Goal: Check status

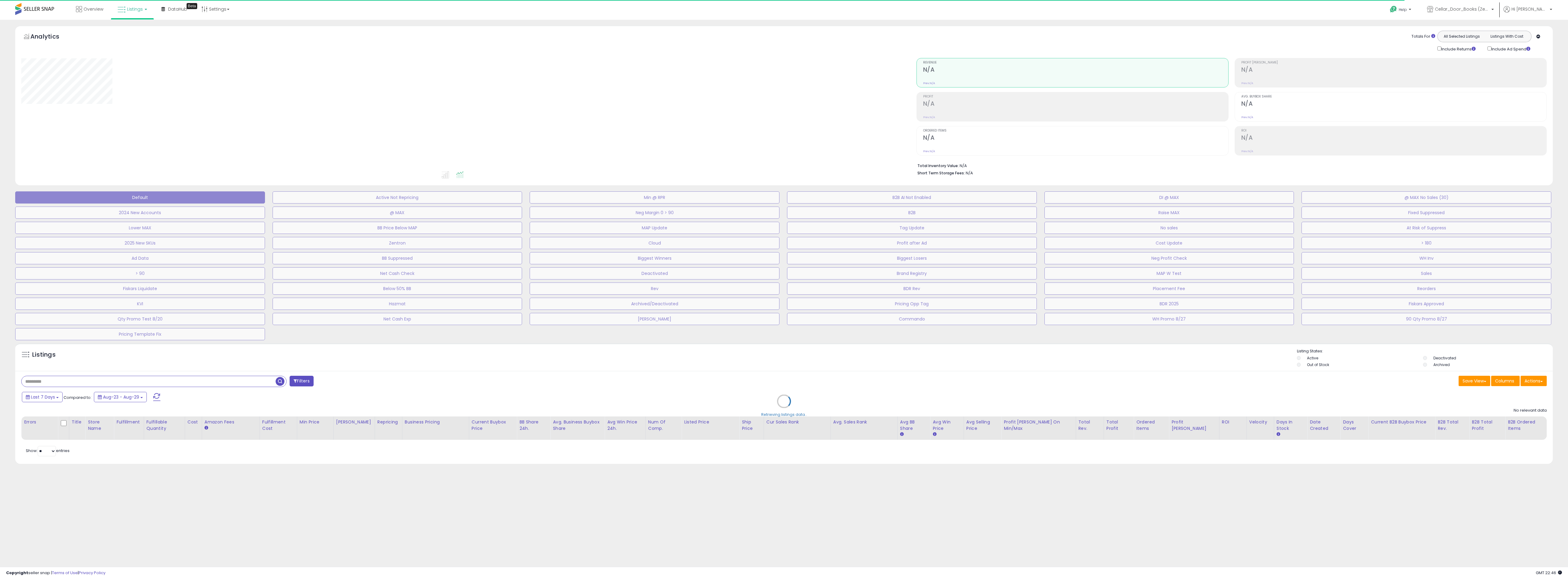
type input "**********"
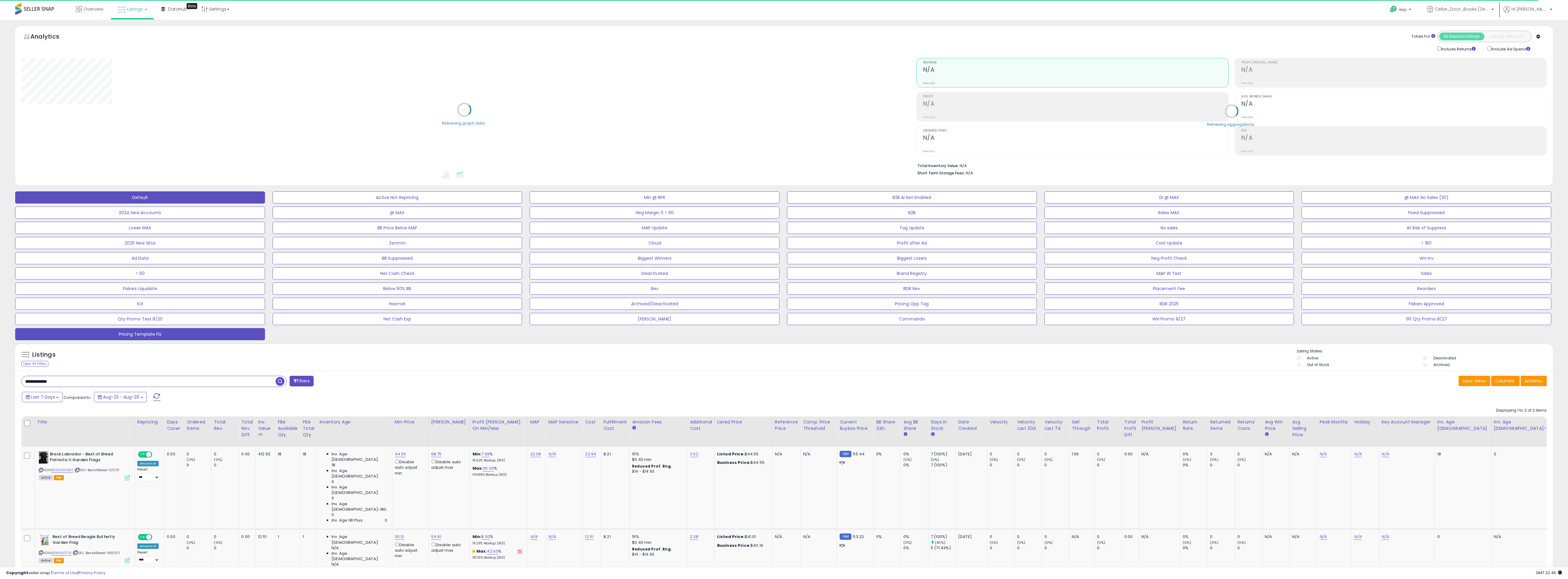
click at [179, 334] on button "Pricing Template Fix" at bounding box center [140, 333] width 250 height 12
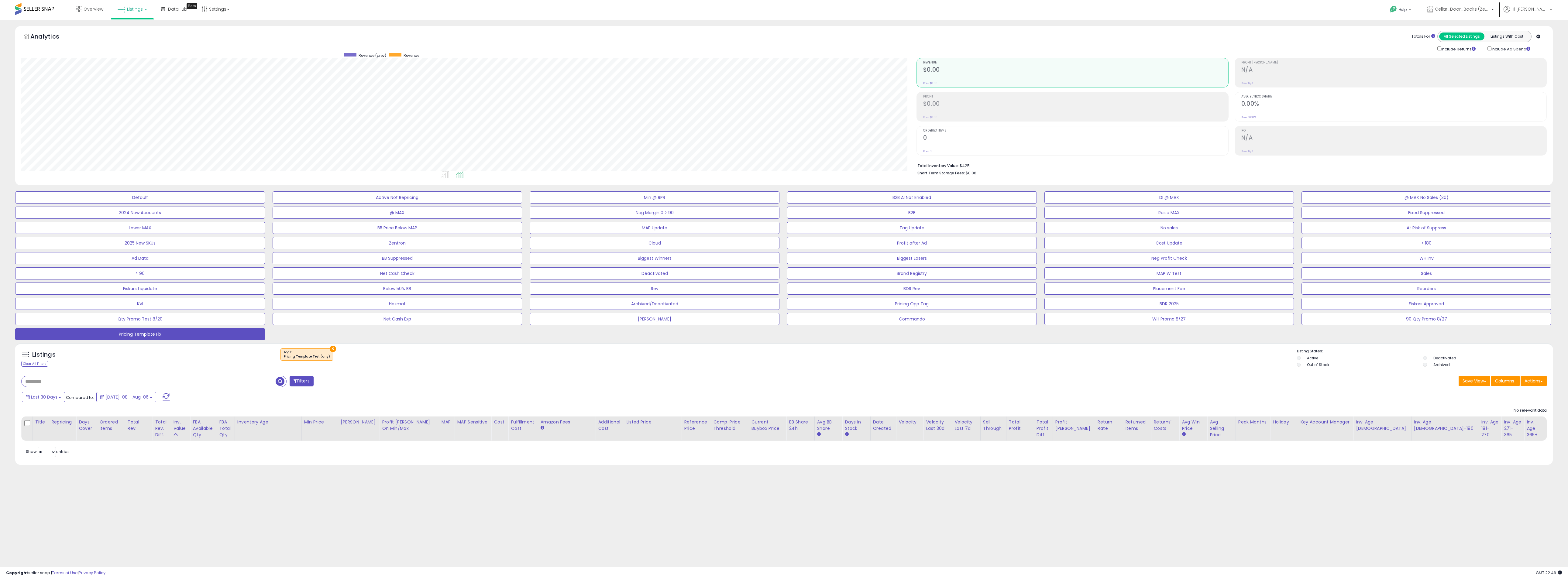
scroll to position [125, 896]
drag, startPoint x: 1489, startPoint y: 9, endPoint x: 1485, endPoint y: 8, distance: 4.1
click at [1489, 9] on span "Cellar_Door_Books (Zentra LLC) [GEOGRAPHIC_DATA]" at bounding box center [1462, 8] width 55 height 6
click at [1434, 44] on span "Zentra LLC" at bounding box center [1420, 42] width 26 height 5
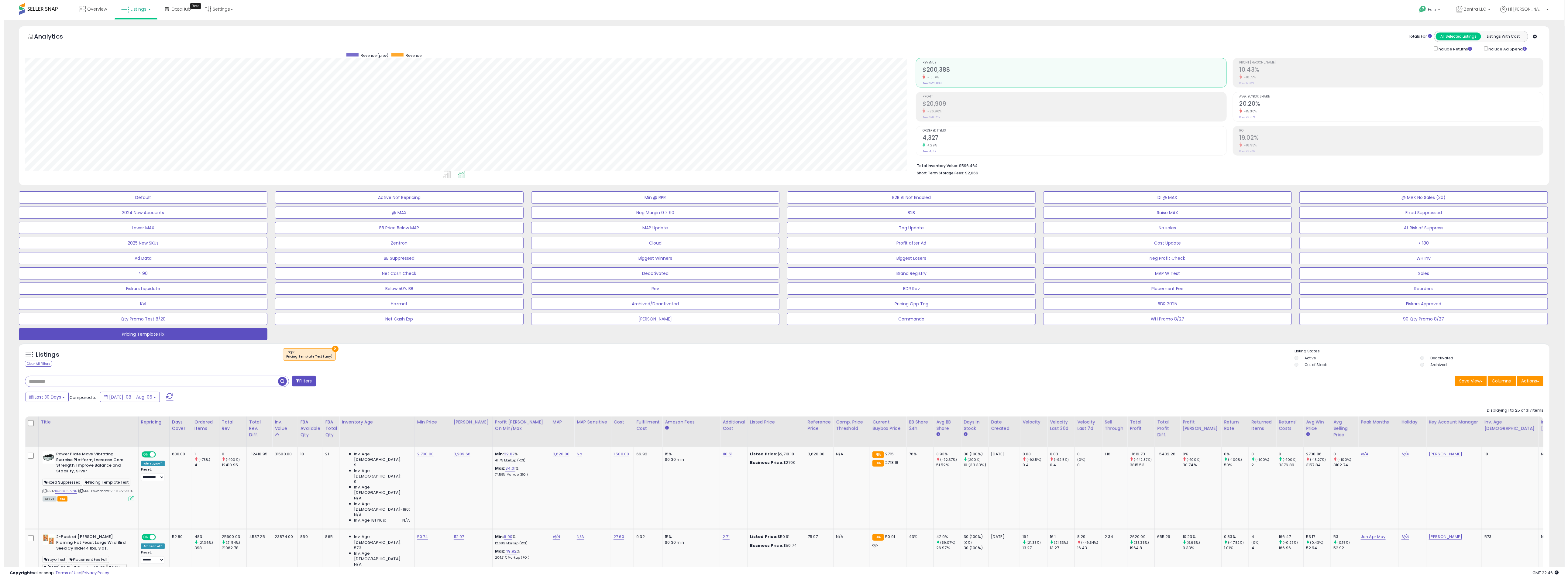
scroll to position [125, 890]
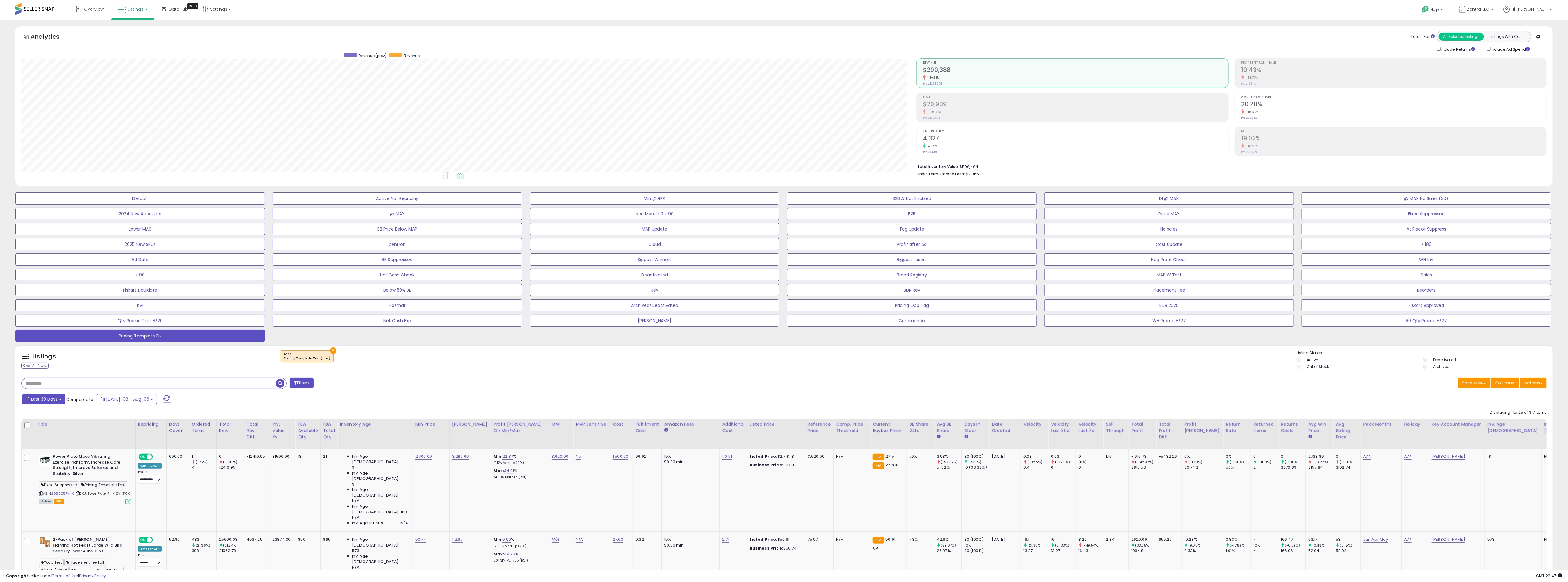
click at [51, 398] on span "Last 30 Days" at bounding box center [45, 398] width 27 height 6
type input "**********"
click at [48, 418] on li "Last 7 Days" at bounding box center [49, 418] width 49 height 8
click at [156, 400] on button "Apply" at bounding box center [159, 398] width 19 height 10
drag, startPoint x: 937, startPoint y: 136, endPoint x: 941, endPoint y: 136, distance: 4.0
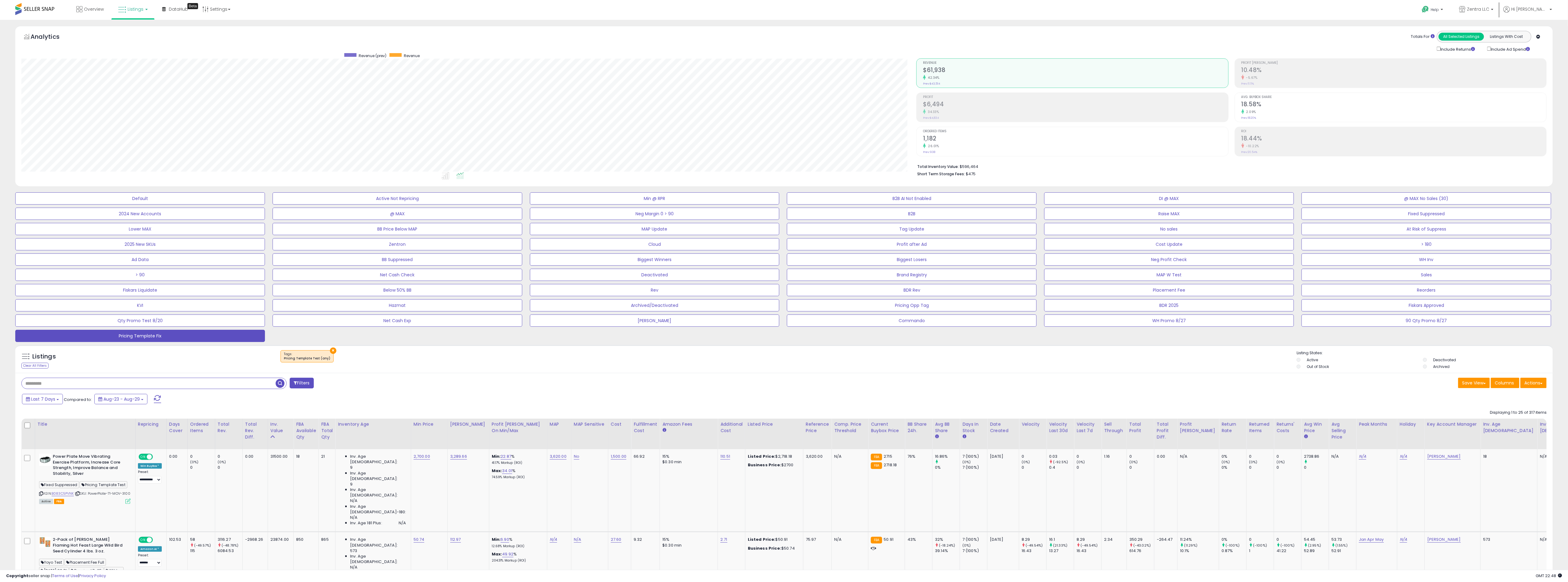
click at [938, 135] on div "Ordered Items 1,182 26.01% Prev: 938" at bounding box center [1076, 141] width 305 height 28
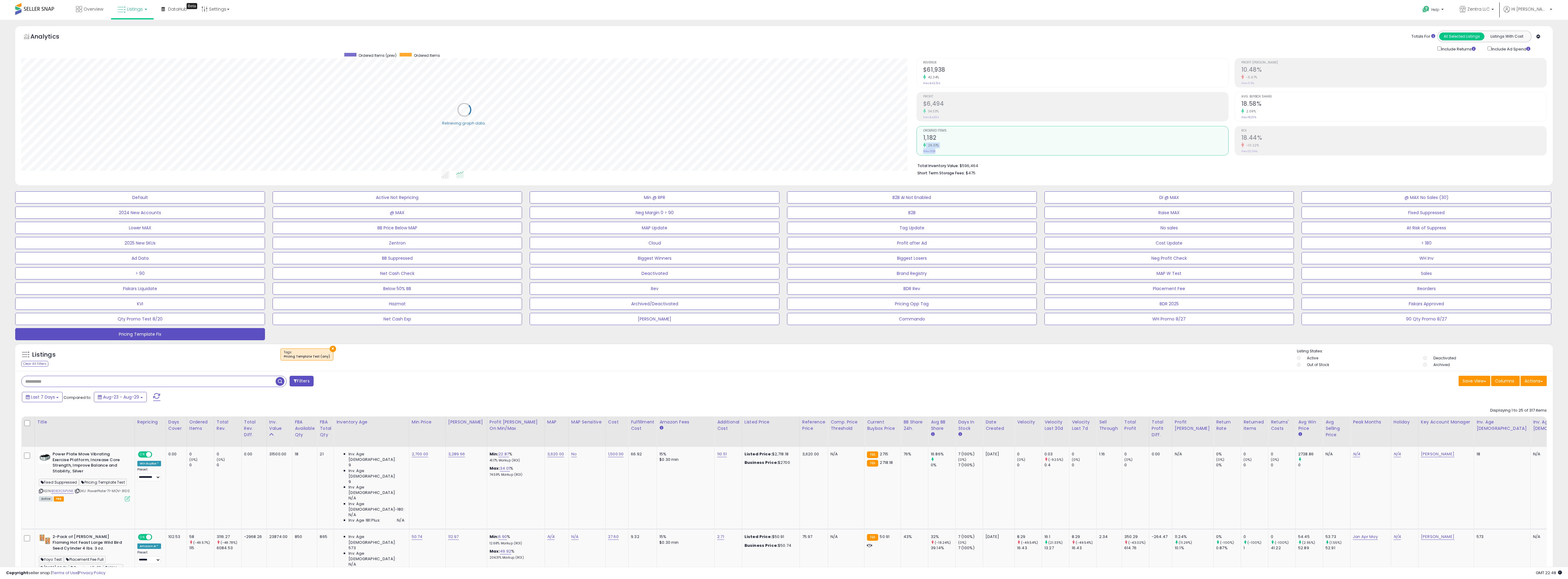
scroll to position [303512, 302957]
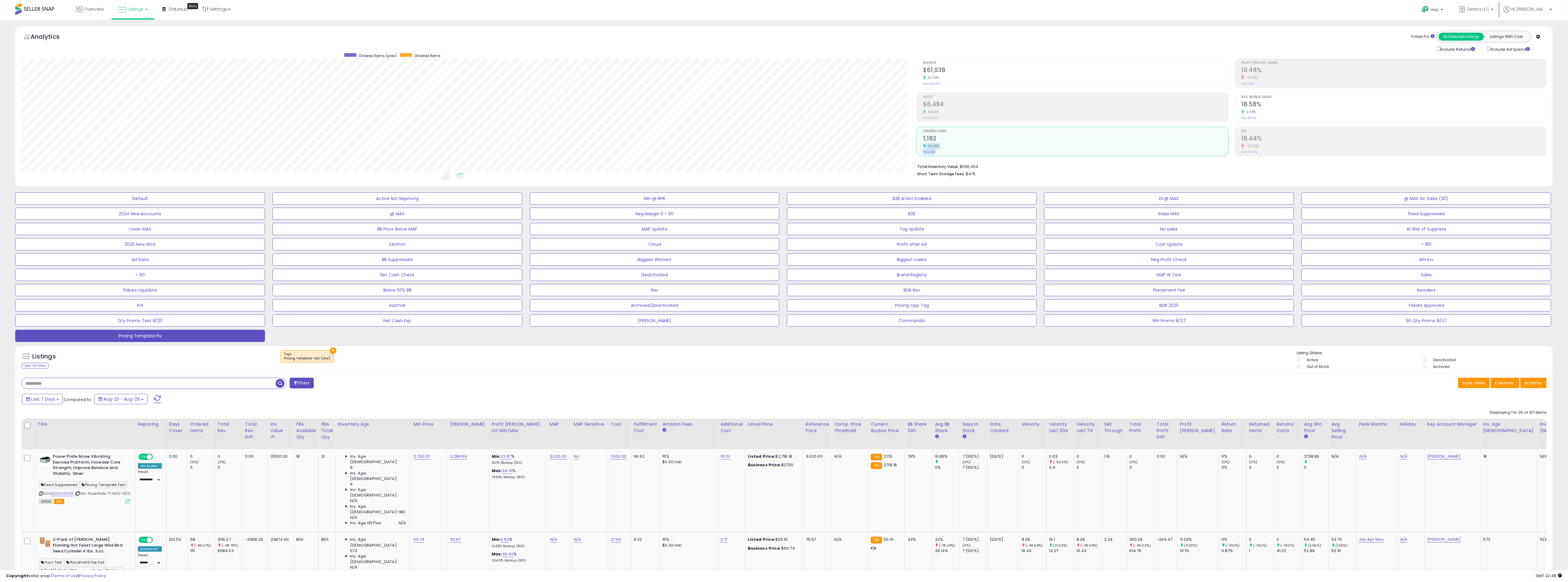
click at [1292, 76] on div "-5.67%" at bounding box center [1394, 77] width 305 height 6
click at [1264, 110] on div "2.09%" at bounding box center [1394, 111] width 305 height 6
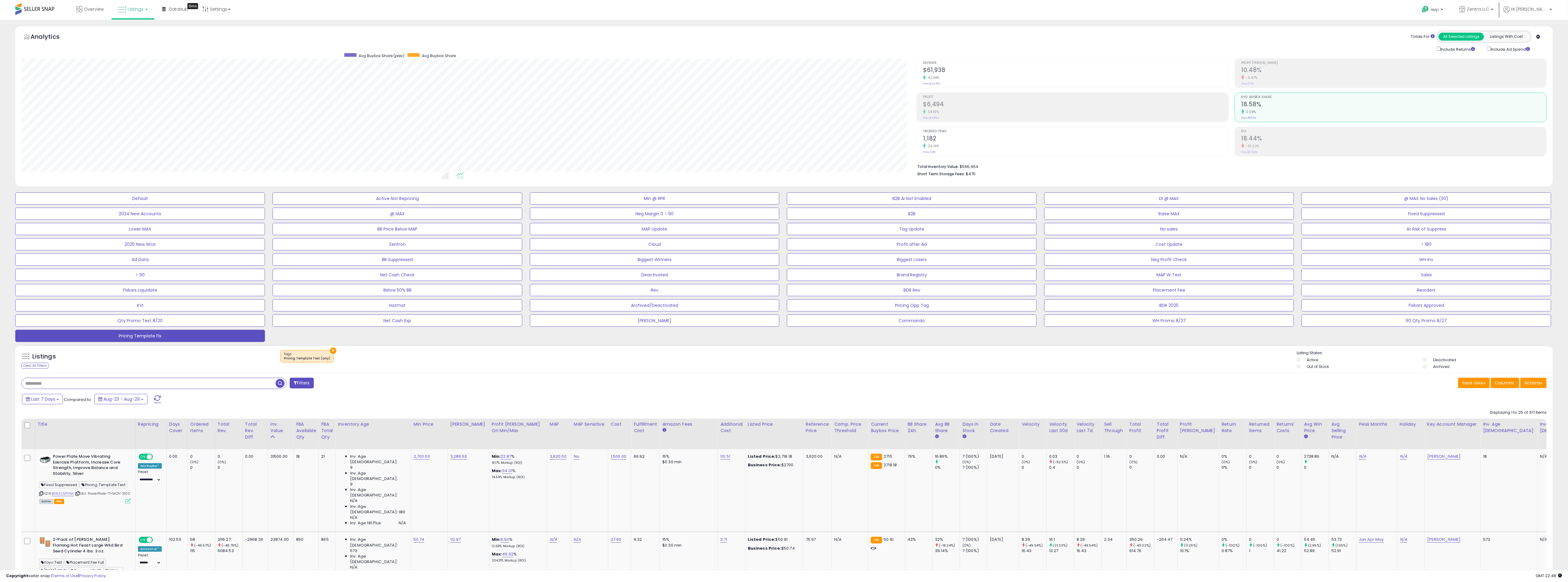
click at [1007, 75] on div "42.34%" at bounding box center [1076, 77] width 305 height 6
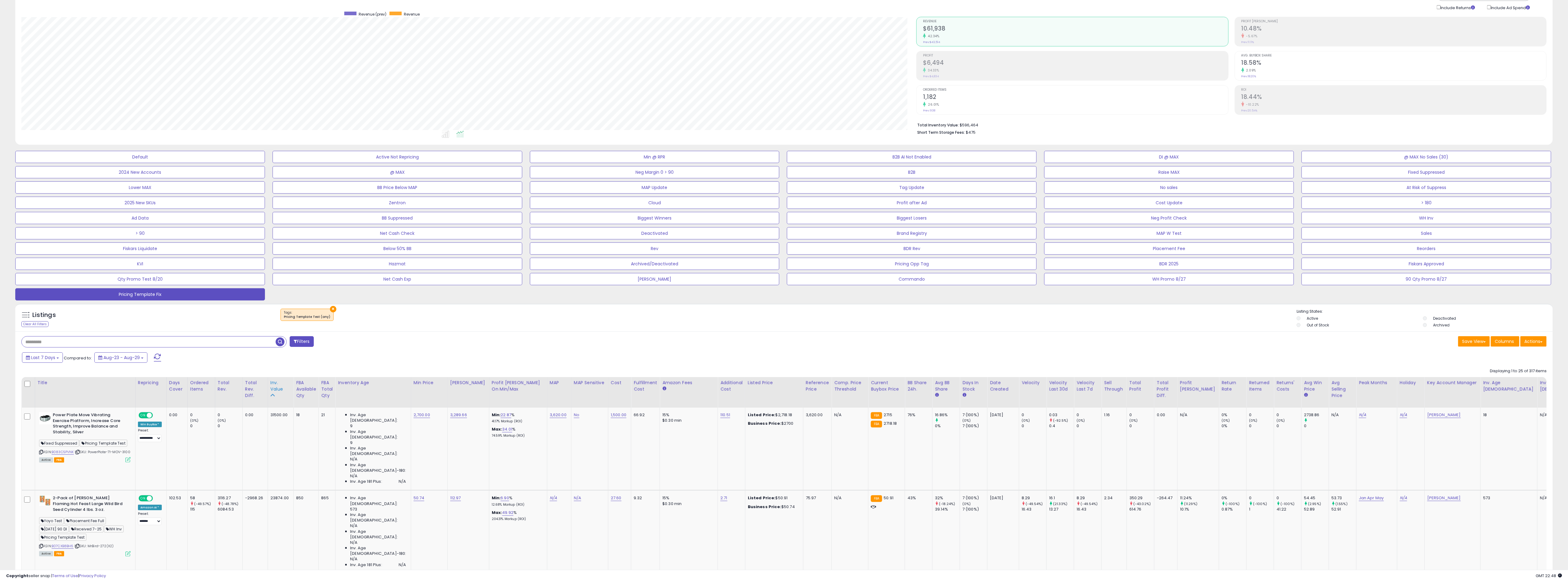
scroll to position [55, 0]
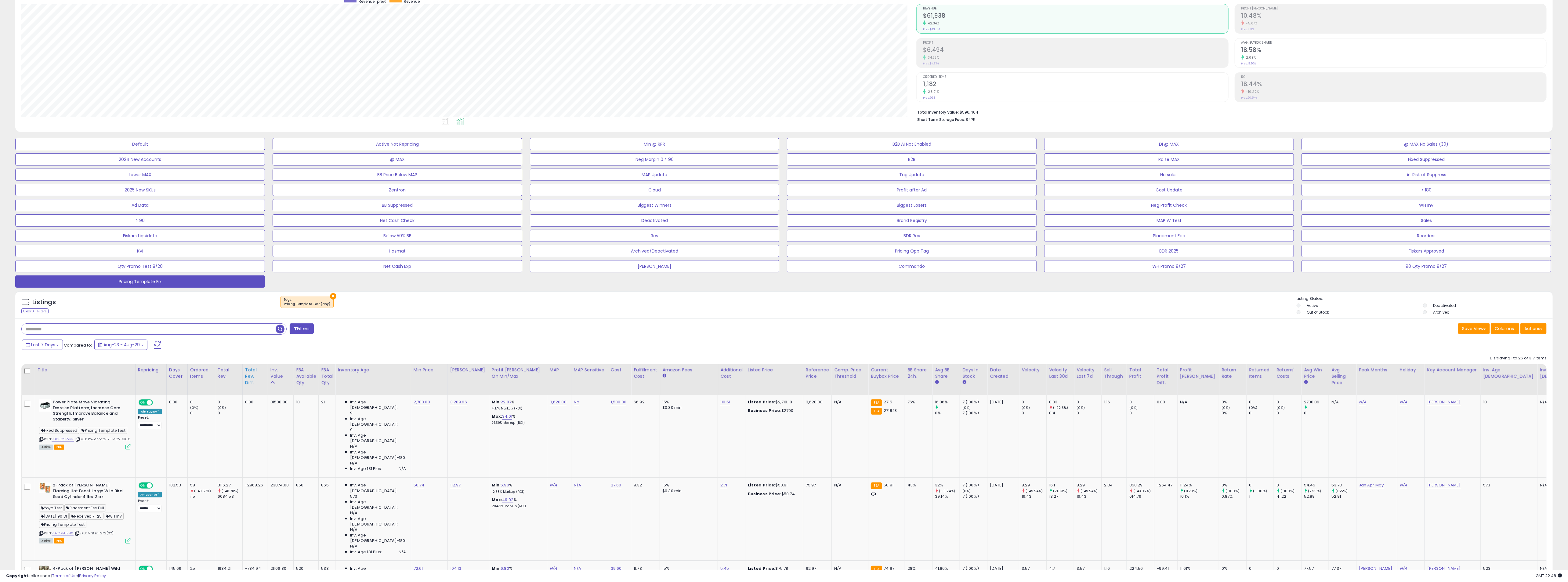
click at [249, 376] on div "Total Rev. Diff." at bounding box center [255, 376] width 20 height 19
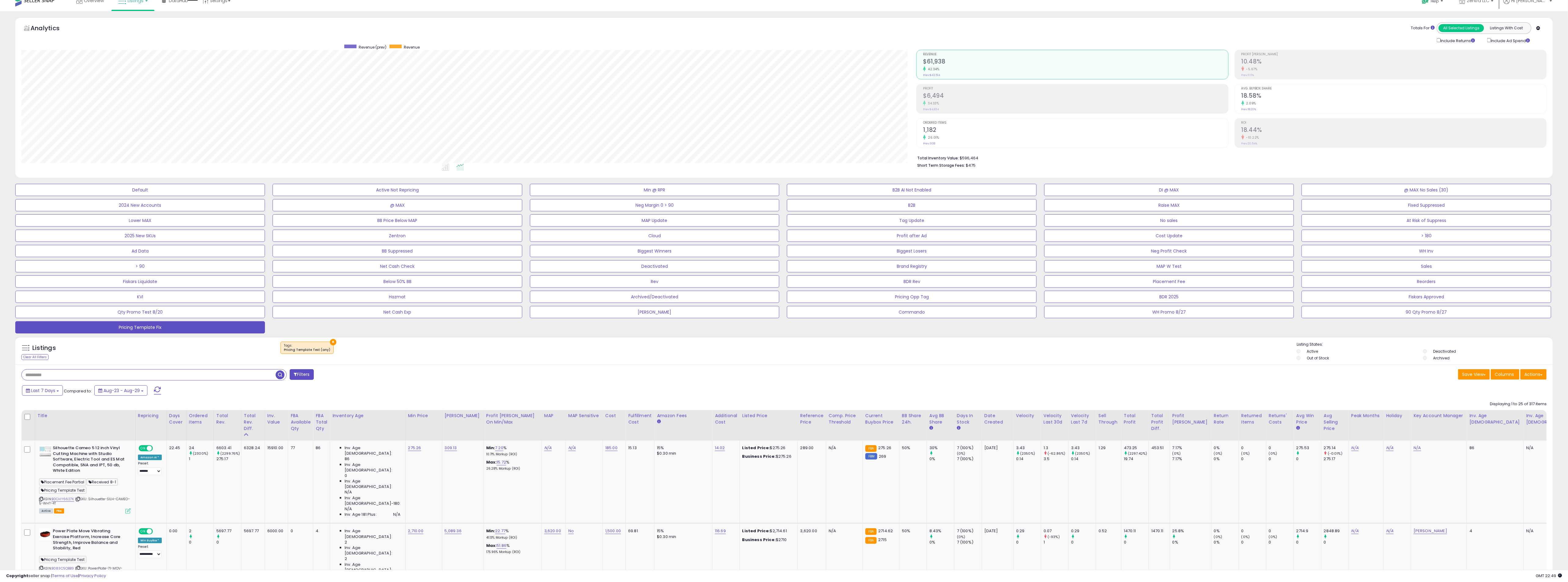
scroll to position [0, 0]
